Goal: Check status: Check status

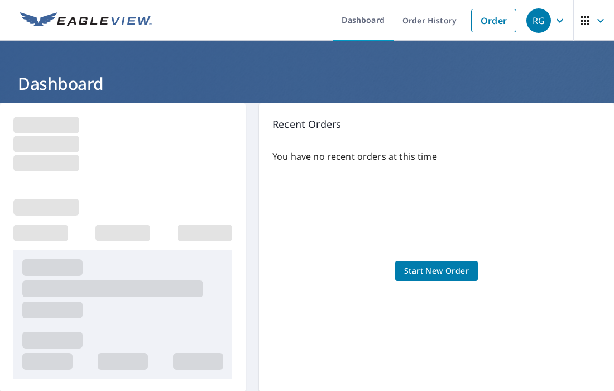
drag, startPoint x: 55, startPoint y: 160, endPoint x: 64, endPoint y: 168, distance: 12.7
click at [557, 21] on icon "button" at bounding box center [560, 20] width 7 height 4
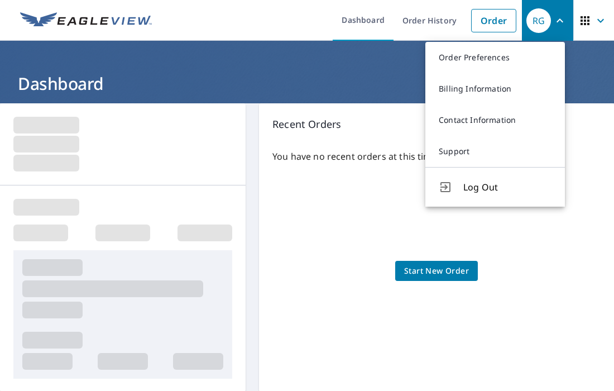
click at [597, 25] on icon "button" at bounding box center [600, 20] width 13 height 13
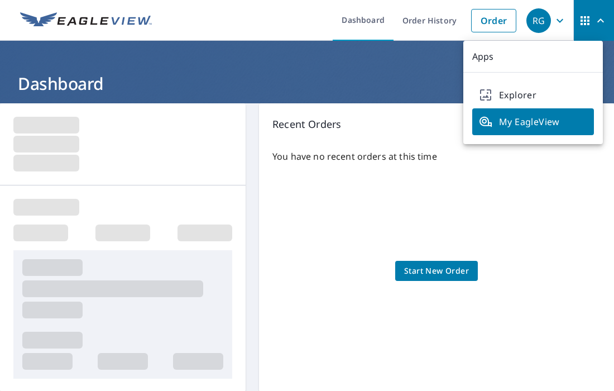
click at [549, 182] on div "You have no recent orders at this time Start New Order" at bounding box center [436, 260] width 328 height 238
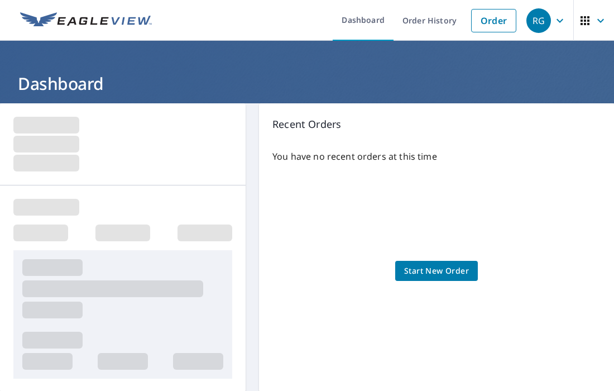
scroll to position [279, 0]
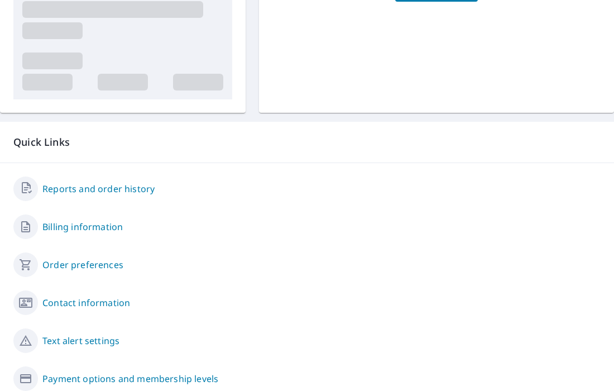
click at [118, 190] on link "Reports and order history" at bounding box center [98, 188] width 112 height 13
